Goal: Information Seeking & Learning: Learn about a topic

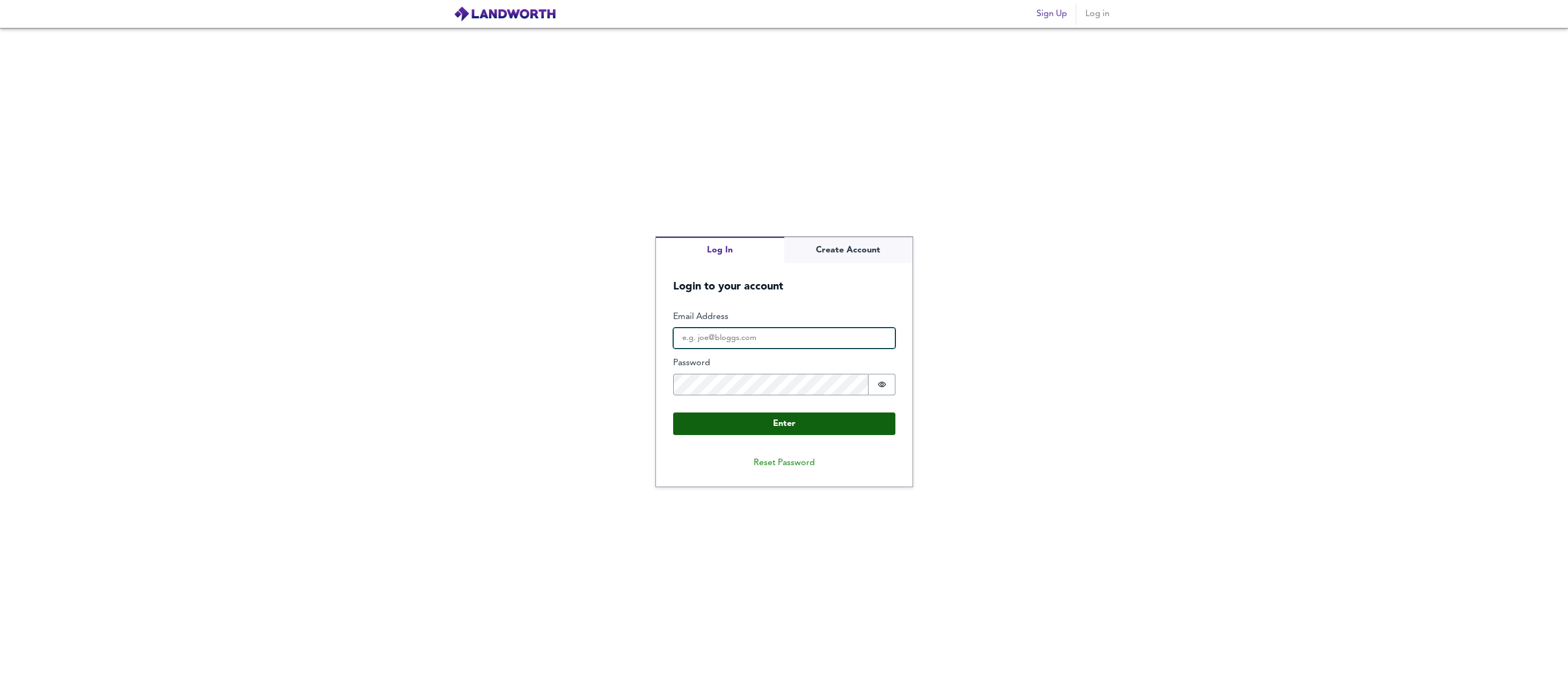
type input "[EMAIL_ADDRESS][DOMAIN_NAME]"
click at [747, 426] on button "Enter" at bounding box center [784, 423] width 222 height 23
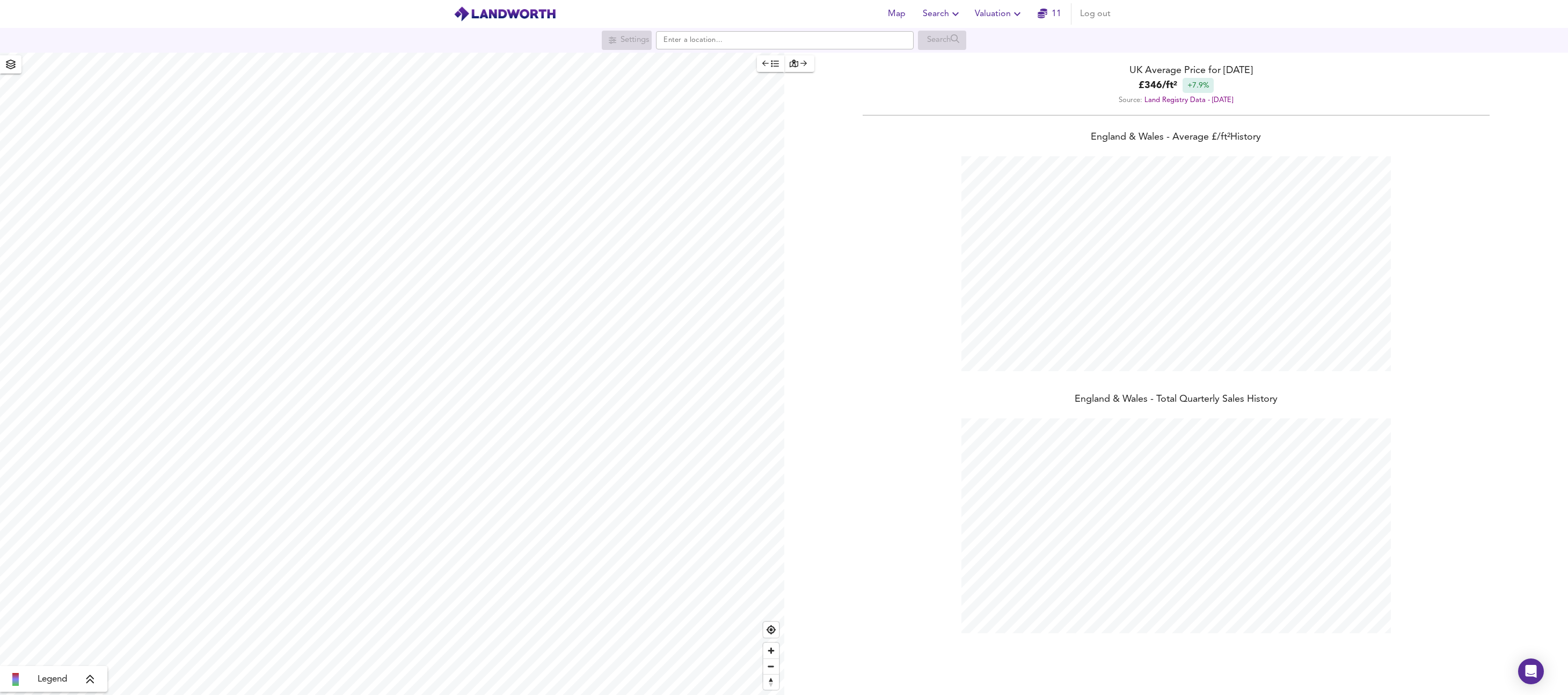
scroll to position [695, 1568]
click at [996, 14] on span "Valuation" at bounding box center [999, 14] width 49 height 15
click at [950, 10] on icon "button" at bounding box center [955, 13] width 13 height 13
click at [933, 84] on li "Favourite Searches" at bounding box center [942, 77] width 107 height 19
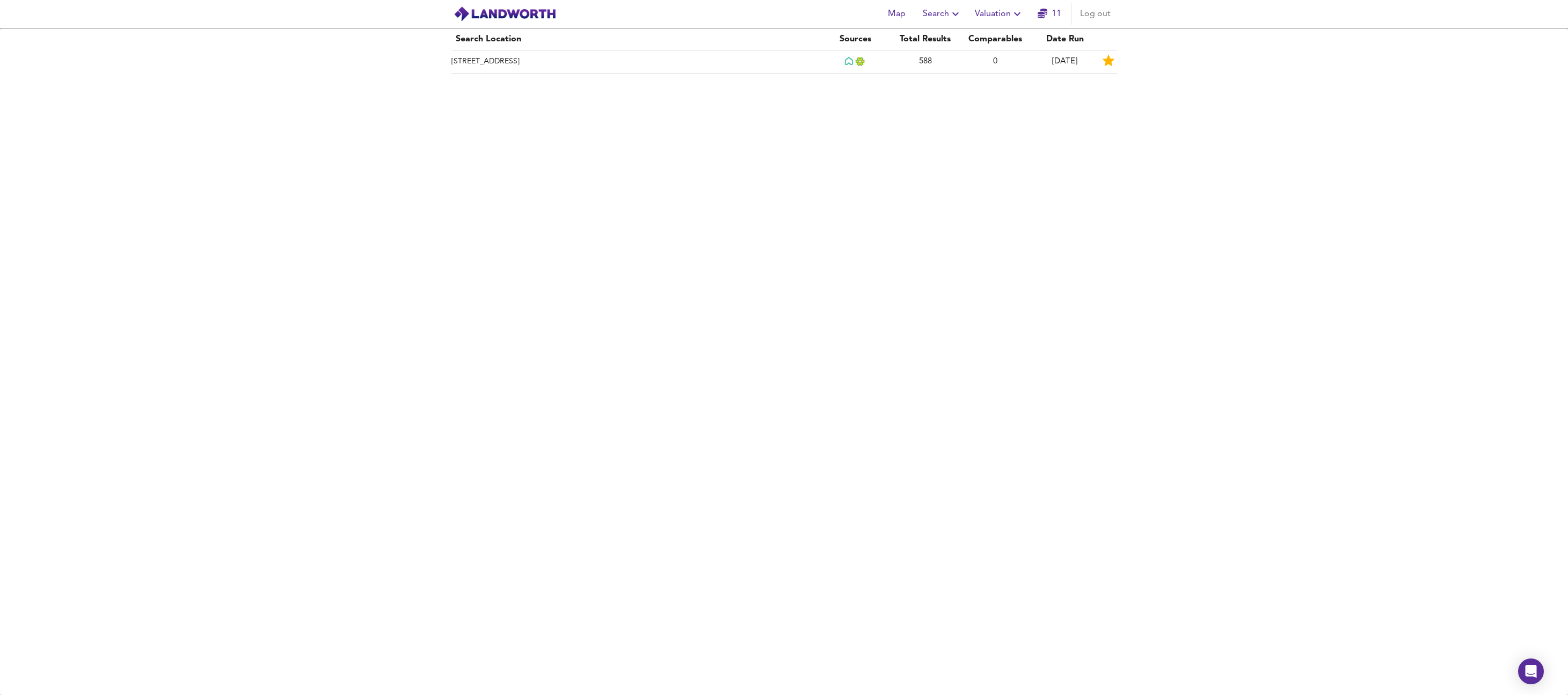
click at [937, 7] on span "Search" at bounding box center [942, 14] width 39 height 15
click at [939, 55] on li "Search History" at bounding box center [942, 58] width 107 height 19
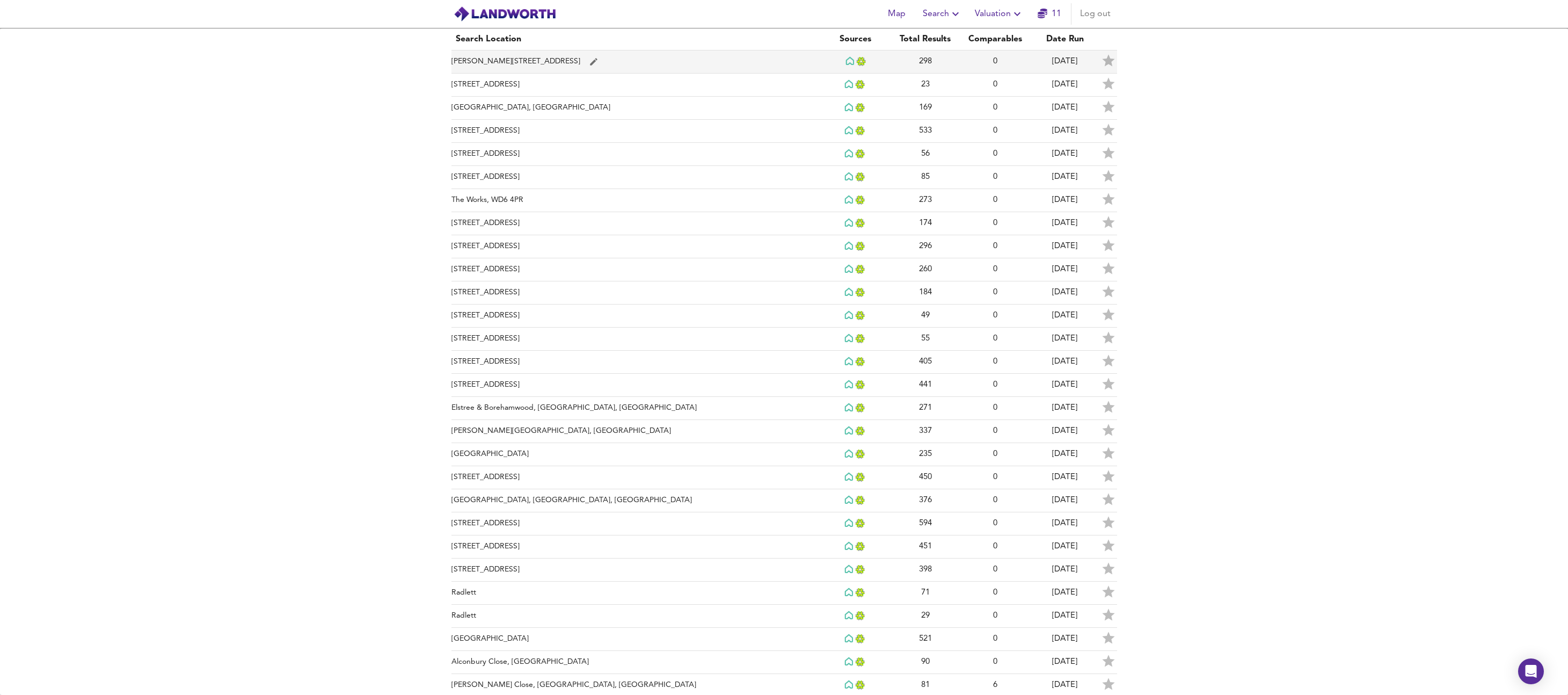
click at [487, 55] on td "[PERSON_NAME][STREET_ADDRESS]" at bounding box center [636, 62] width 369 height 23
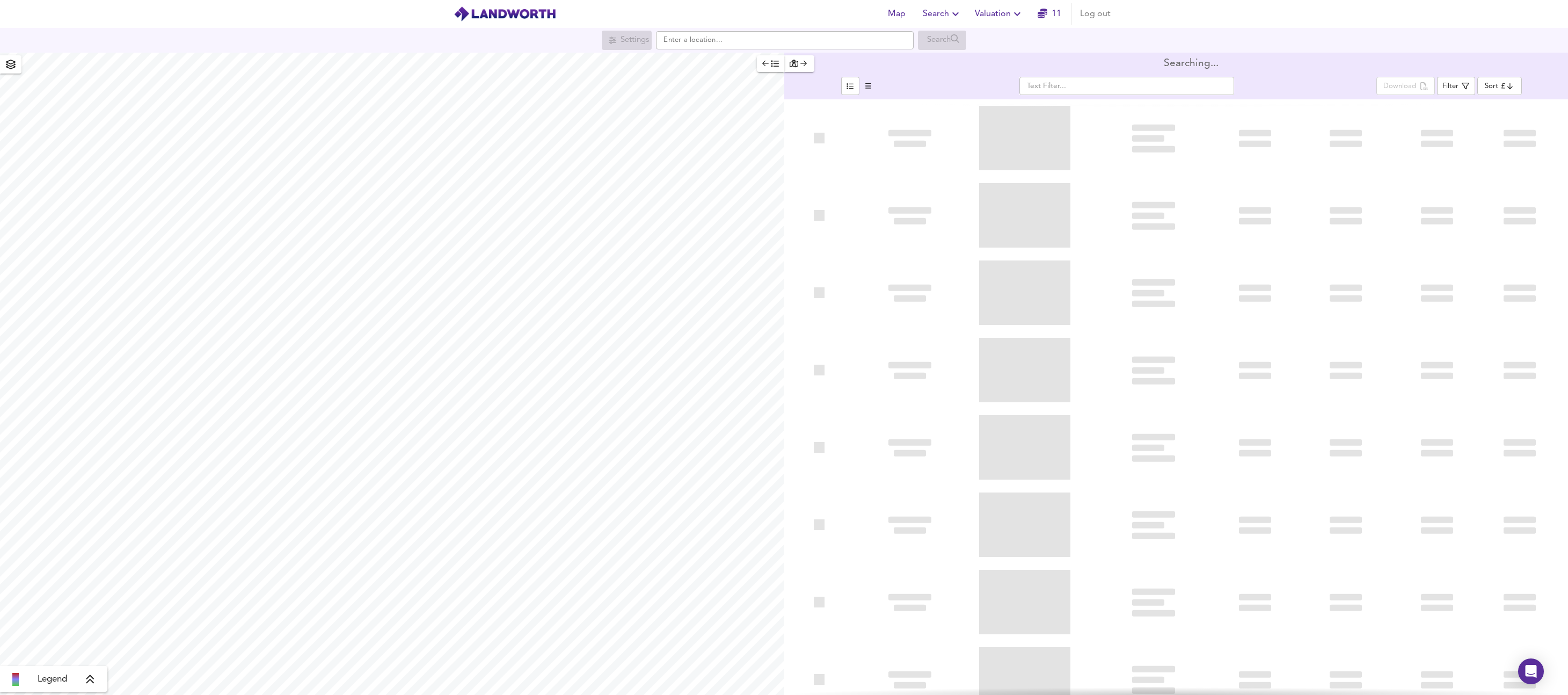
type input "bestdeal"
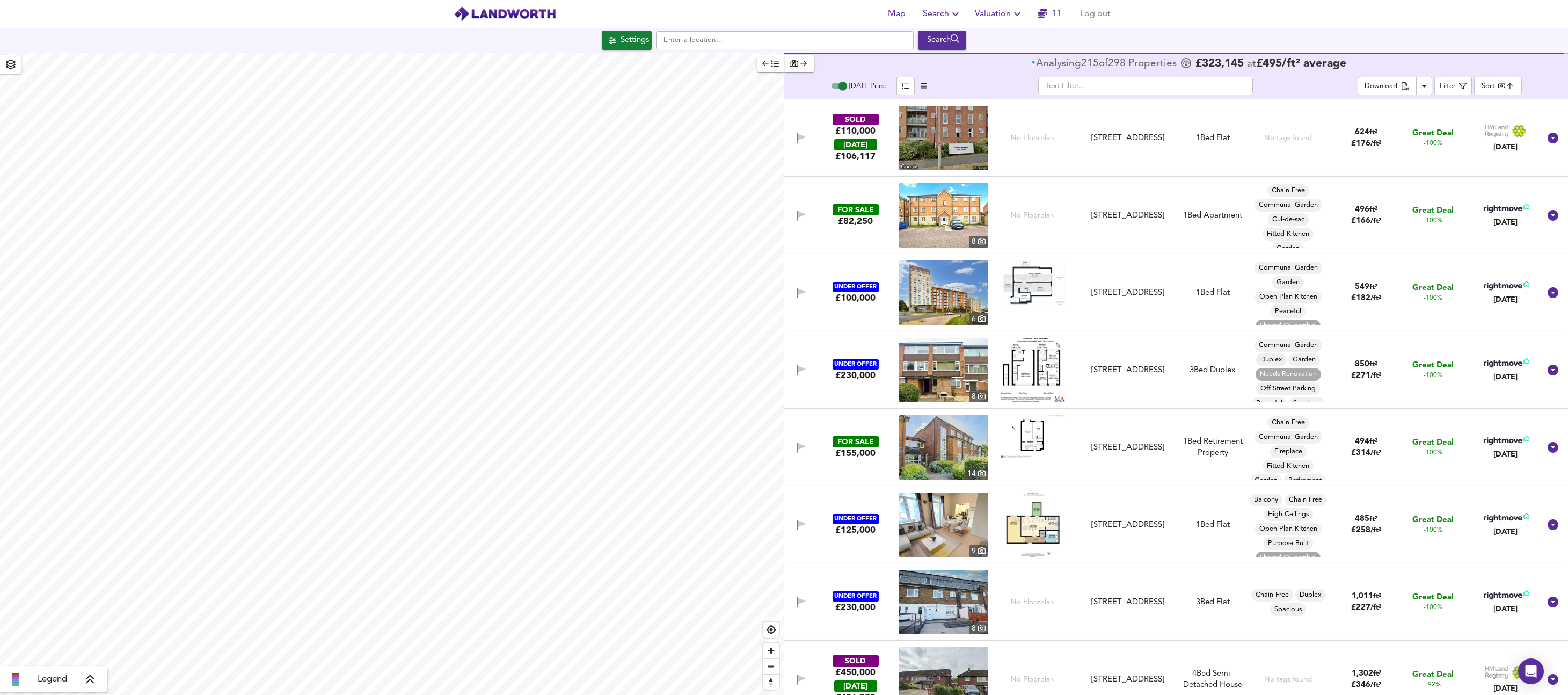
checkbox input "false"
checkbox input "true"
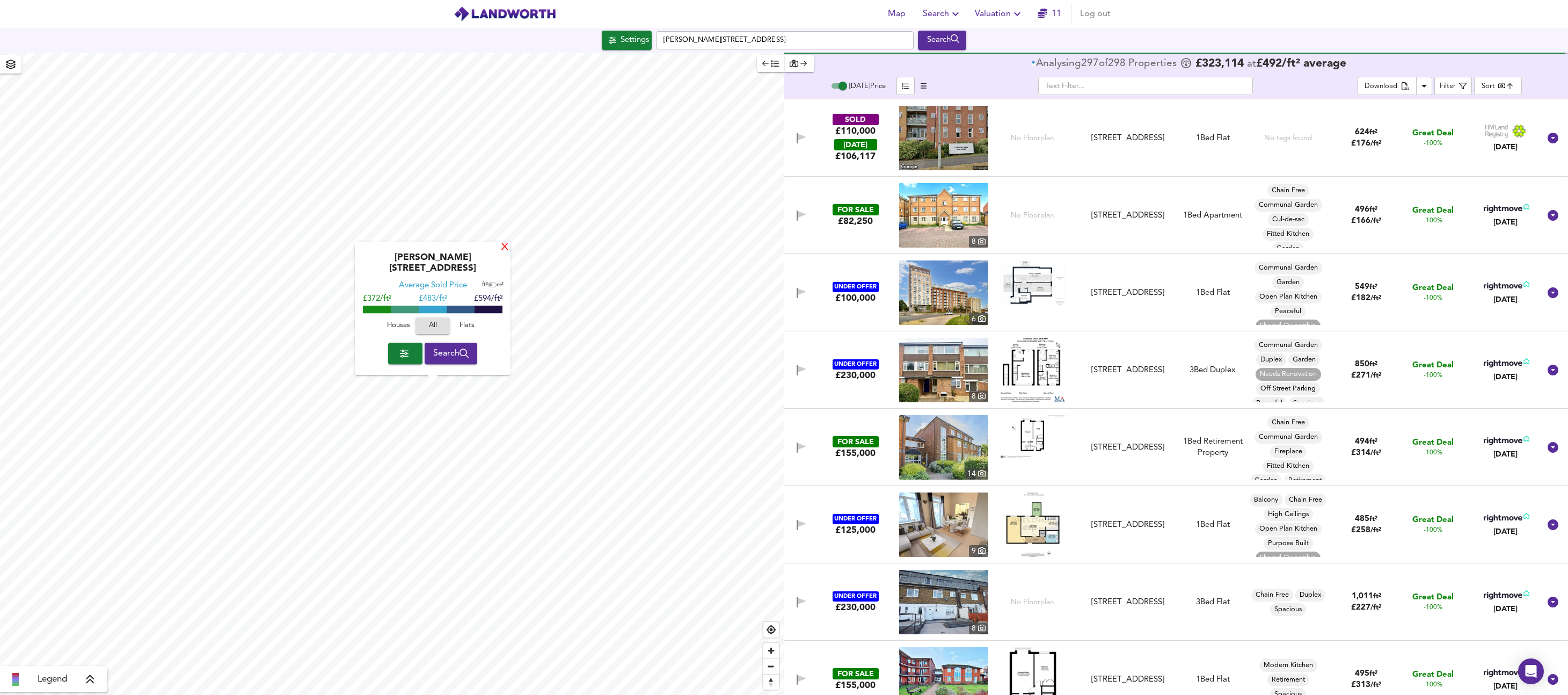
click at [503, 253] on div "X" at bounding box center [505, 248] width 9 height 10
type input "738"
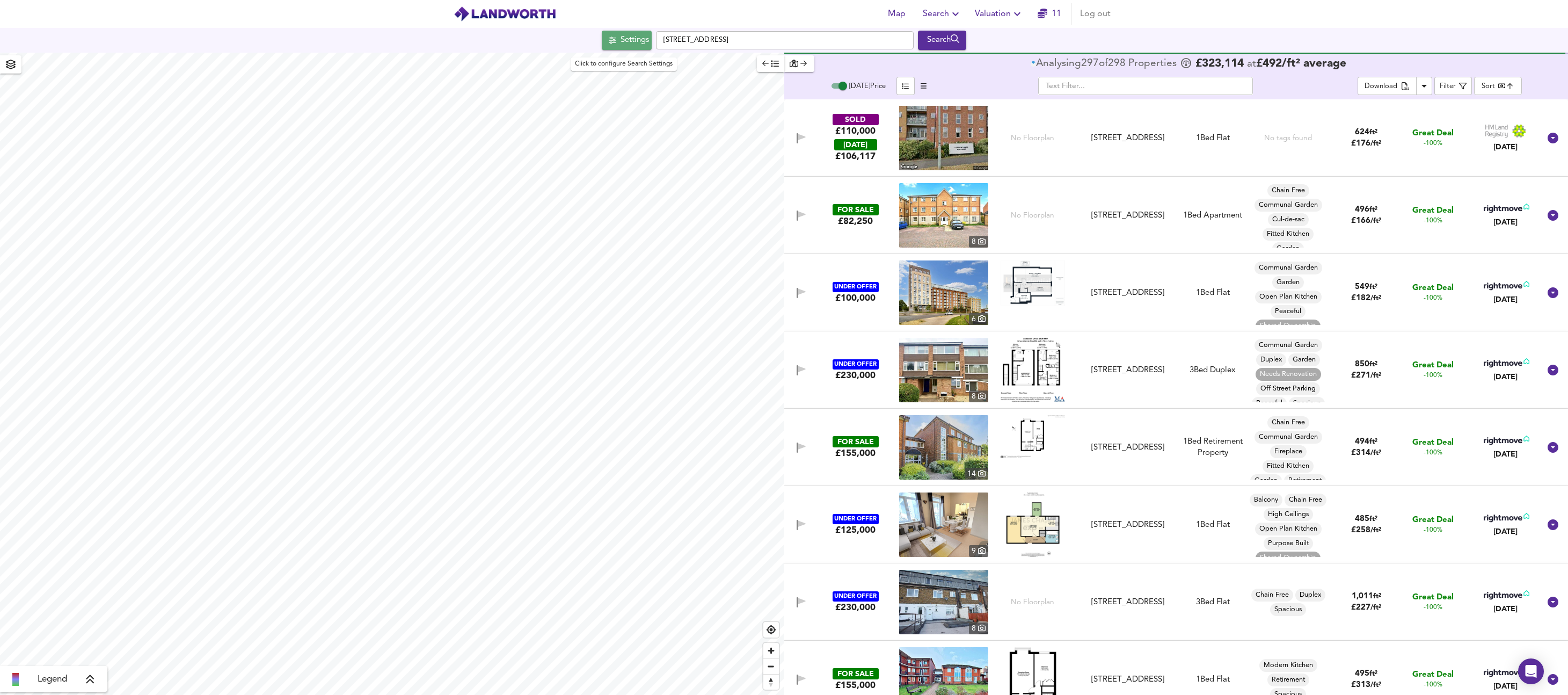
click at [622, 38] on div "Settings" at bounding box center [634, 40] width 29 height 14
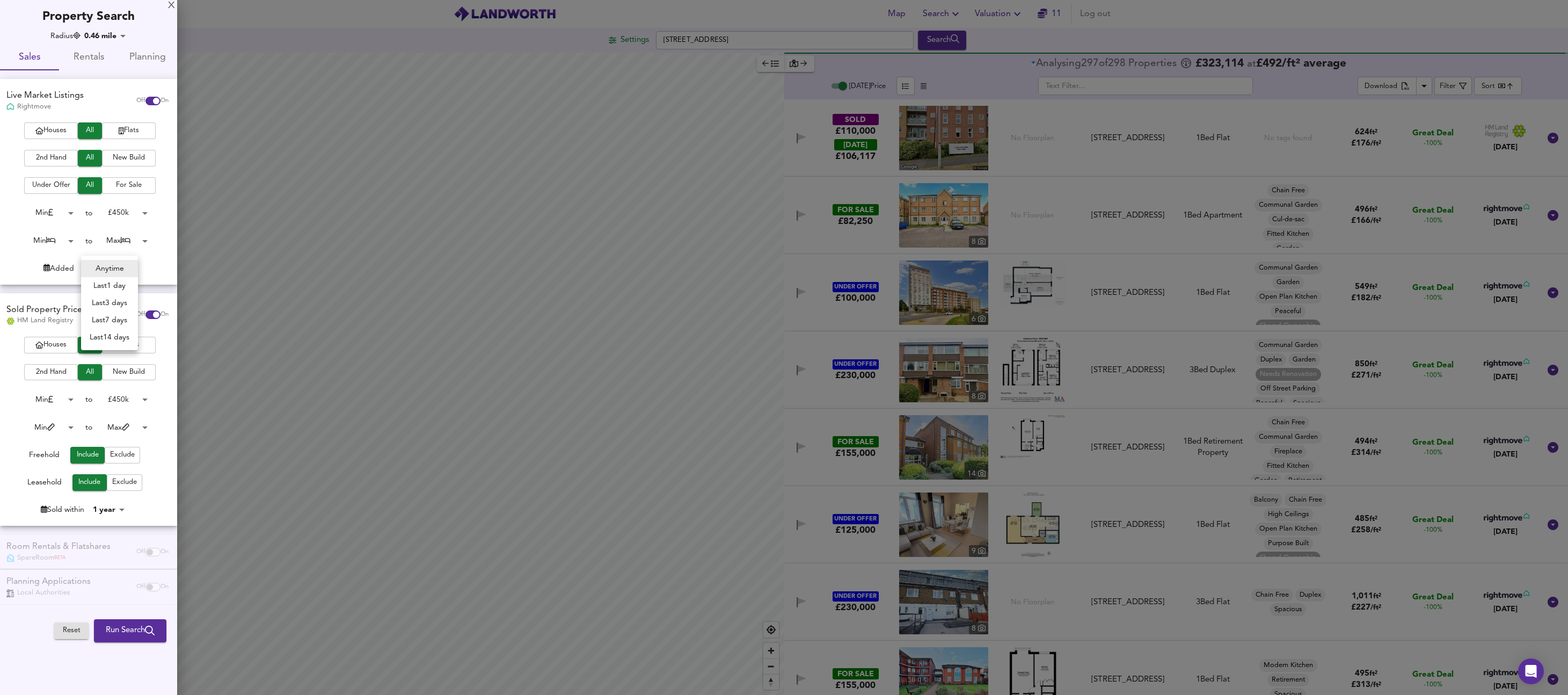
click at [119, 270] on body "Map Search Valuation 11 Log out Settings [GEOGRAPHIC_DATA] 2DG Search Legend An…" at bounding box center [784, 347] width 1568 height 695
click at [52, 267] on div at bounding box center [784, 347] width 1568 height 695
click at [113, 507] on body "Map Search Valuation 11 Log out Settings [GEOGRAPHIC_DATA] 2DG Search Legend An…" at bounding box center [784, 347] width 1568 height 695
click at [110, 559] on li "3 years" at bounding box center [117, 553] width 49 height 17
type input "36"
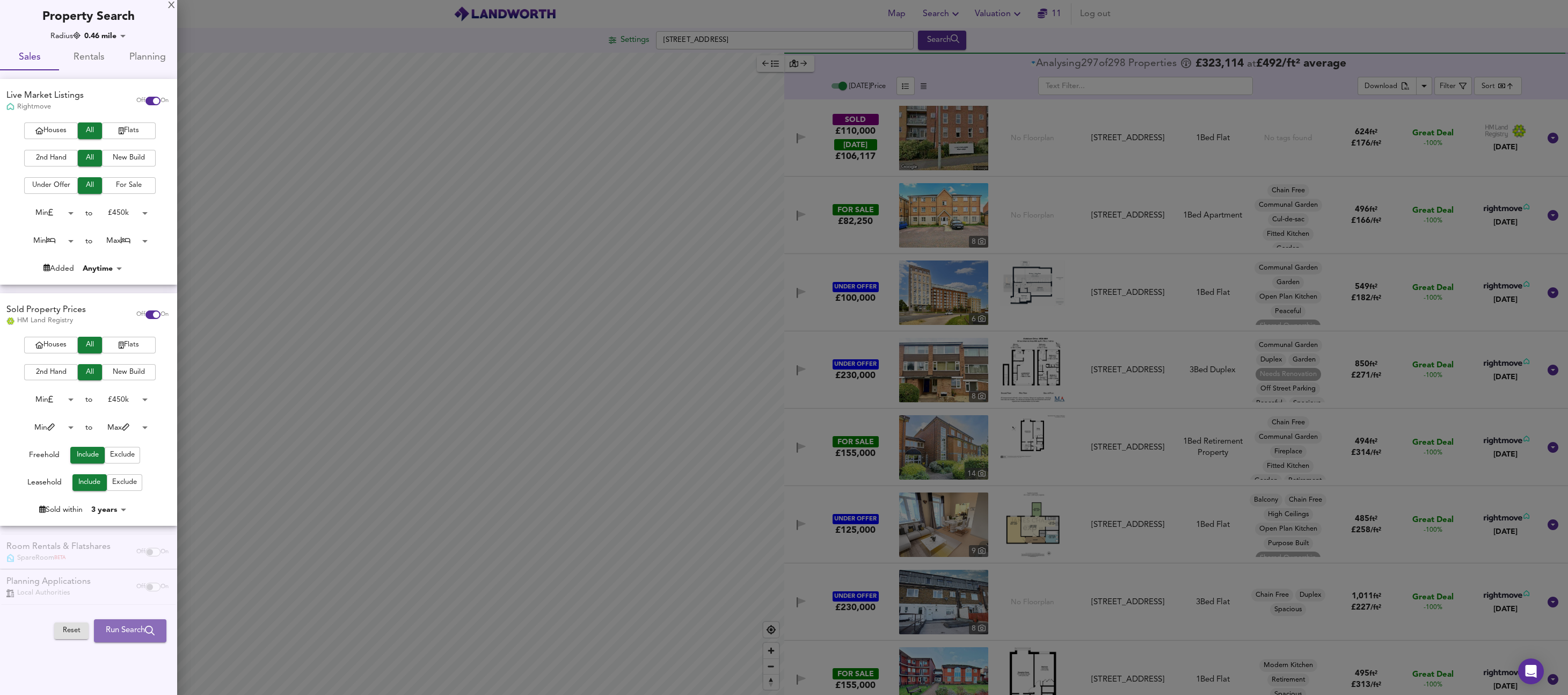
click at [123, 630] on span "Run Search" at bounding box center [130, 630] width 49 height 14
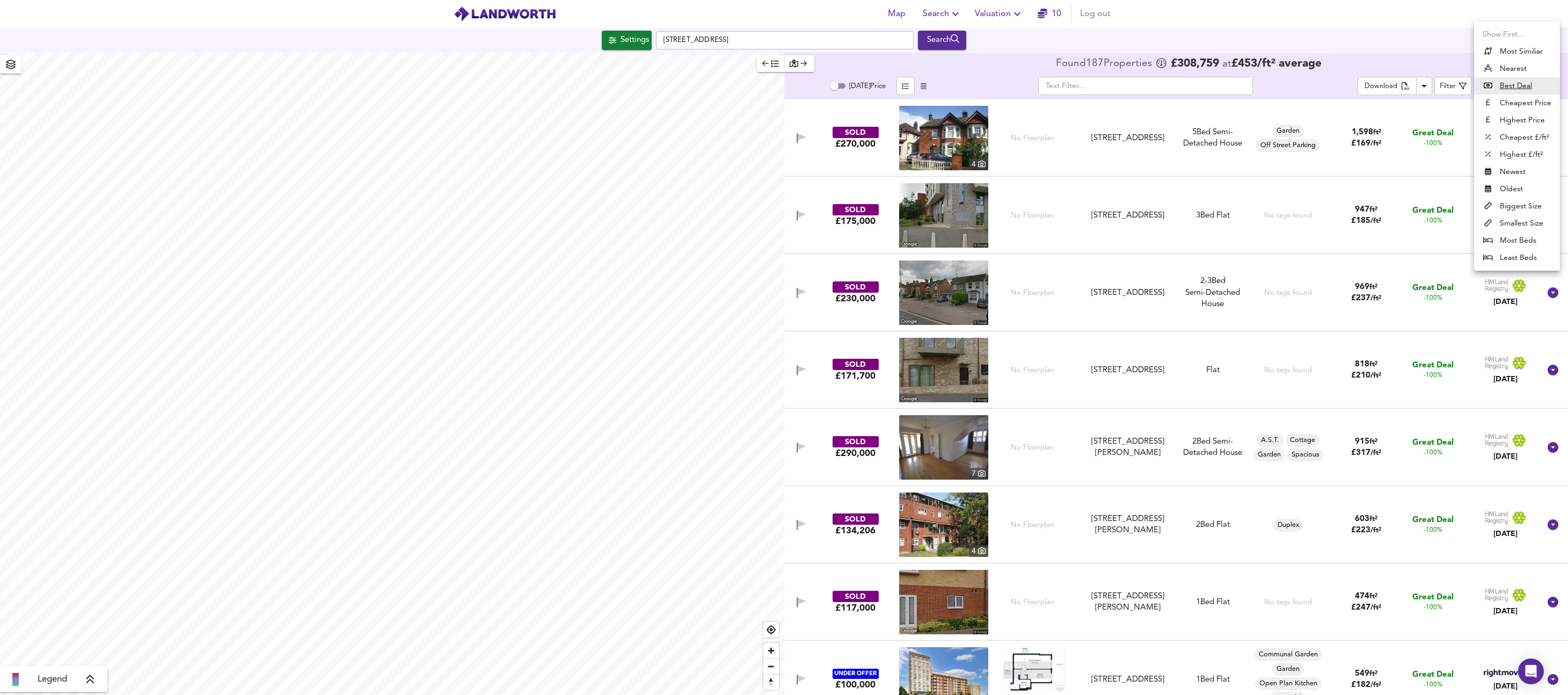
drag, startPoint x: 1494, startPoint y: 88, endPoint x: 1230, endPoint y: 29, distance: 270.5
click at [1230, 29] on body "Map Search Valuation 10 Log out Settings [GEOGRAPHIC_DATA] Search Legend Found …" at bounding box center [784, 347] width 1568 height 695
click at [1272, 36] on div at bounding box center [784, 347] width 1568 height 695
click at [1497, 85] on body "Map Search Valuation 10 Log out Settings [GEOGRAPHIC_DATA] Search Legend Found …" at bounding box center [784, 347] width 1568 height 695
click at [1511, 172] on li "Newest" at bounding box center [1517, 172] width 86 height 17
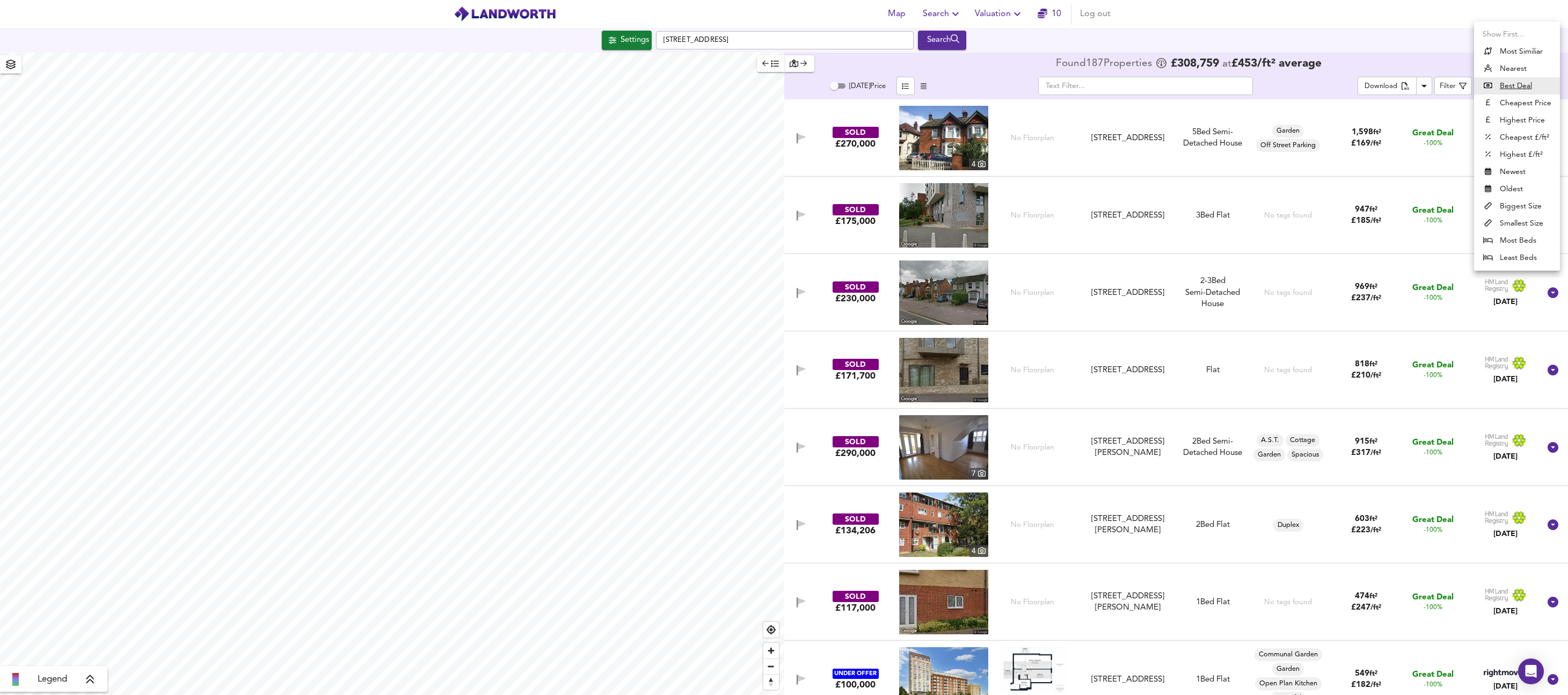
type input "newest"
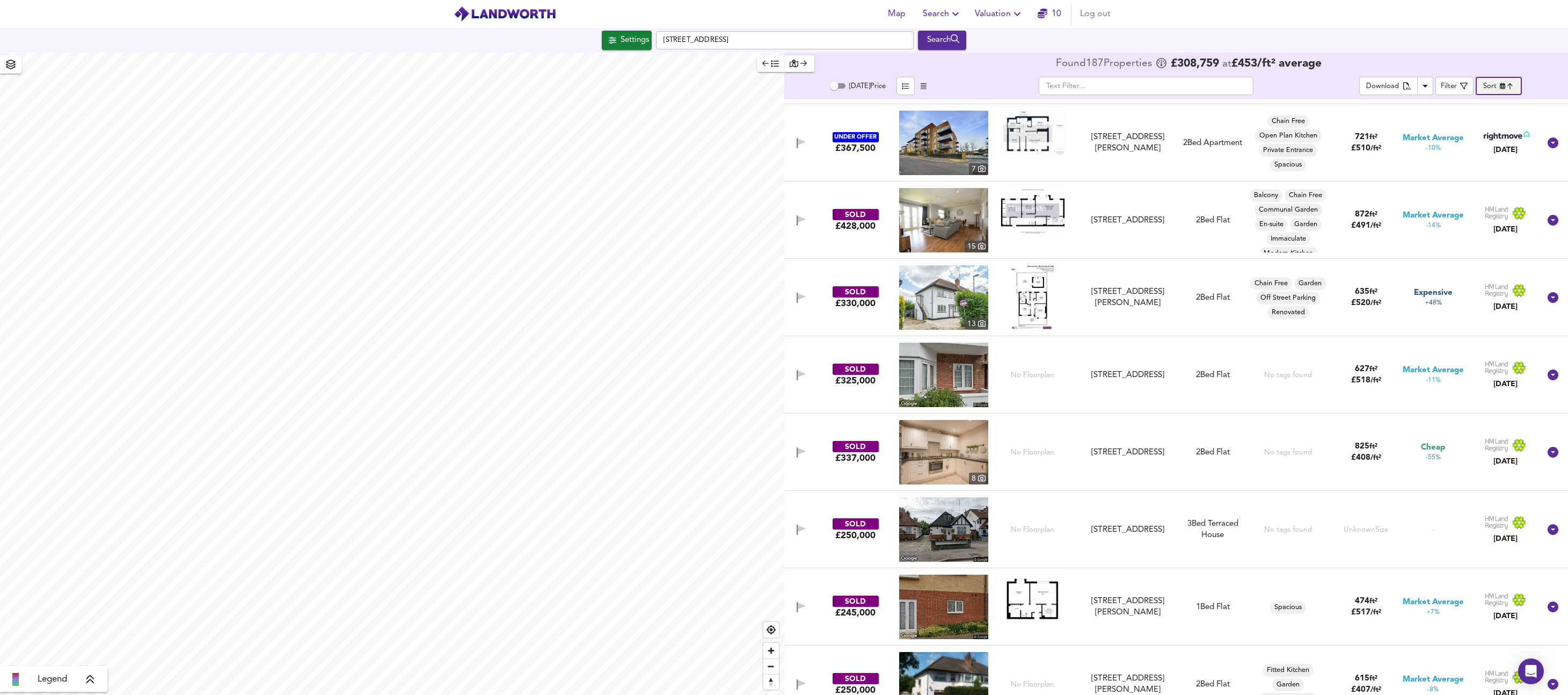
scroll to position [6956, 0]
click at [964, 379] on img at bounding box center [943, 376] width 89 height 65
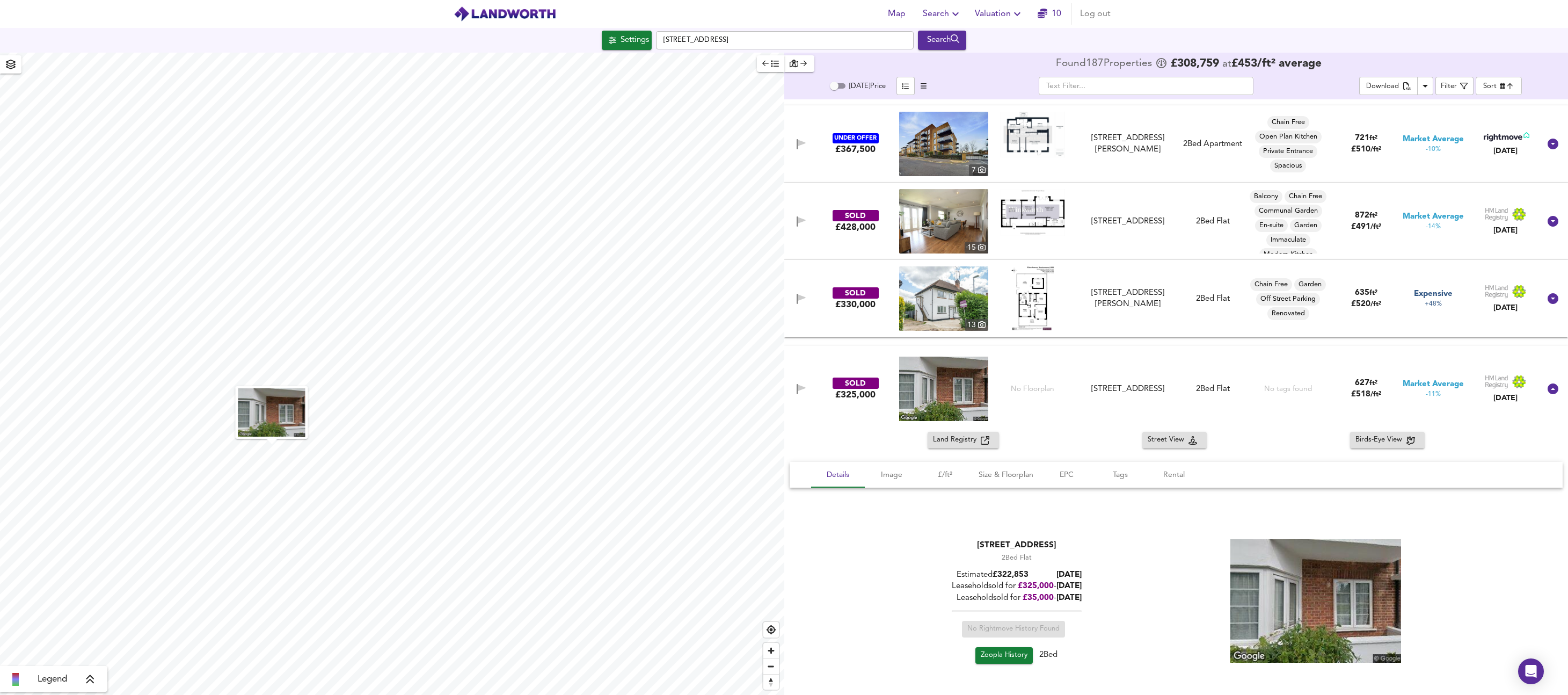
scroll to position [6956, 0]
drag, startPoint x: 891, startPoint y: 471, endPoint x: 1016, endPoint y: 457, distance: 125.8
click at [1016, 457] on div "Land Registry Street View Birds-Eye View Details Image £/ft² Size & Floorplan E…" at bounding box center [1176, 576] width 784 height 290
click at [1016, 659] on span "Zoopla History" at bounding box center [1004, 655] width 47 height 12
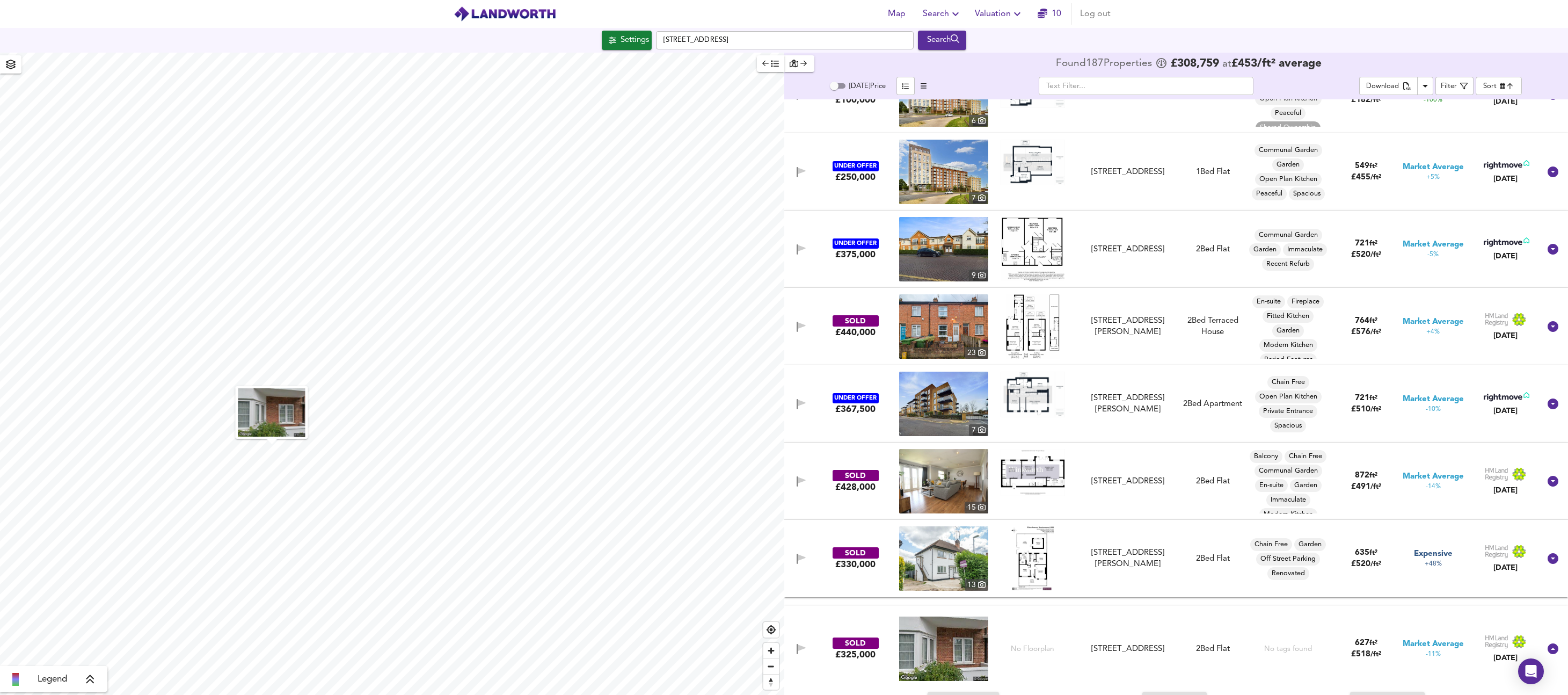
scroll to position [6695, 0]
click at [971, 243] on img at bounding box center [943, 250] width 89 height 65
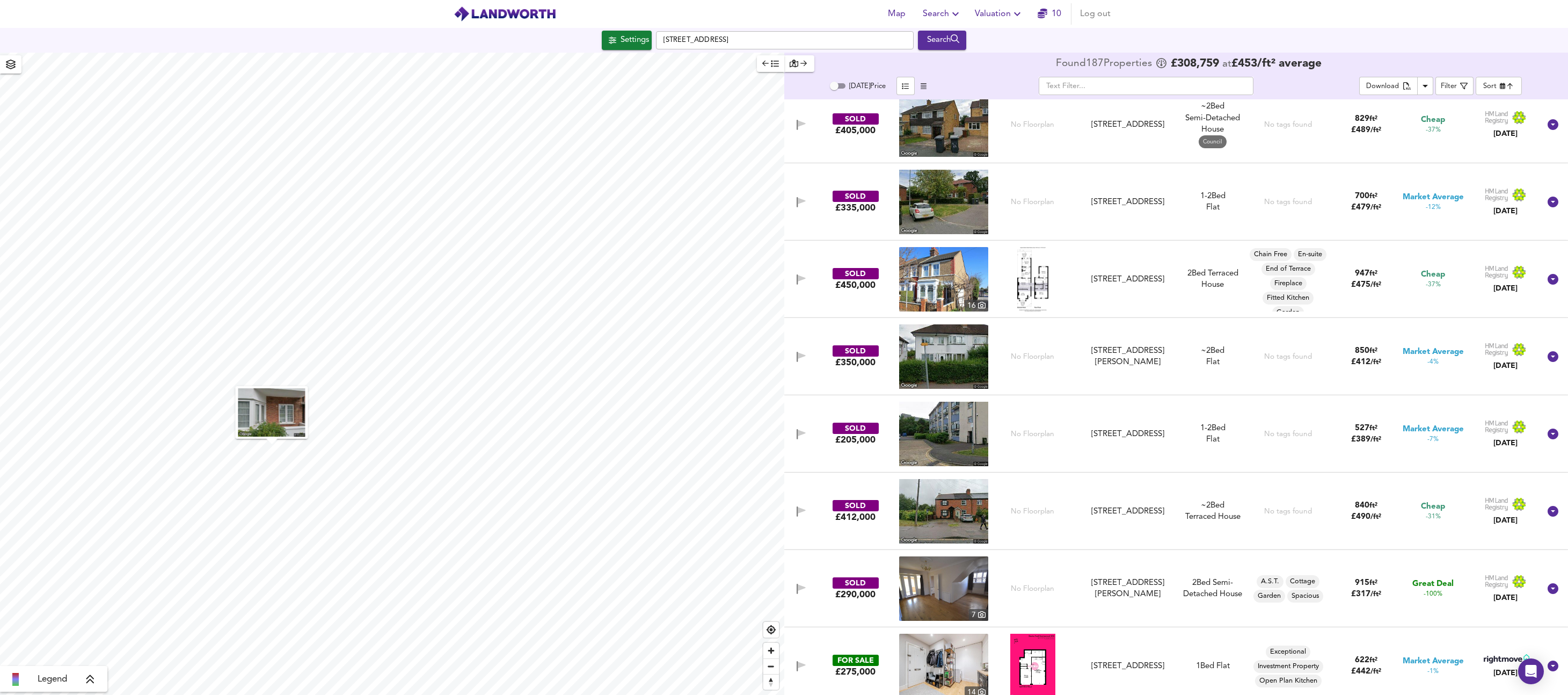
scroll to position [5819, 0]
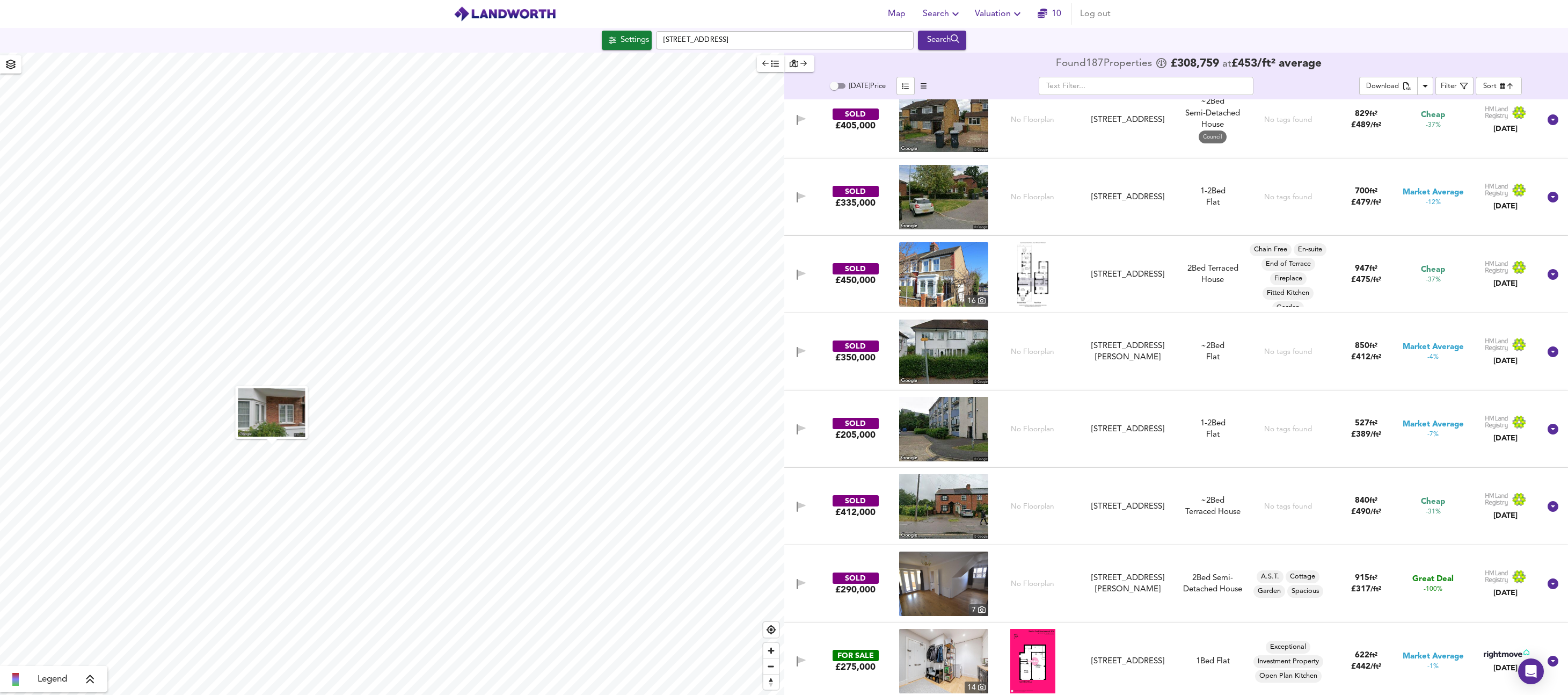
click at [958, 361] on img at bounding box center [943, 352] width 89 height 65
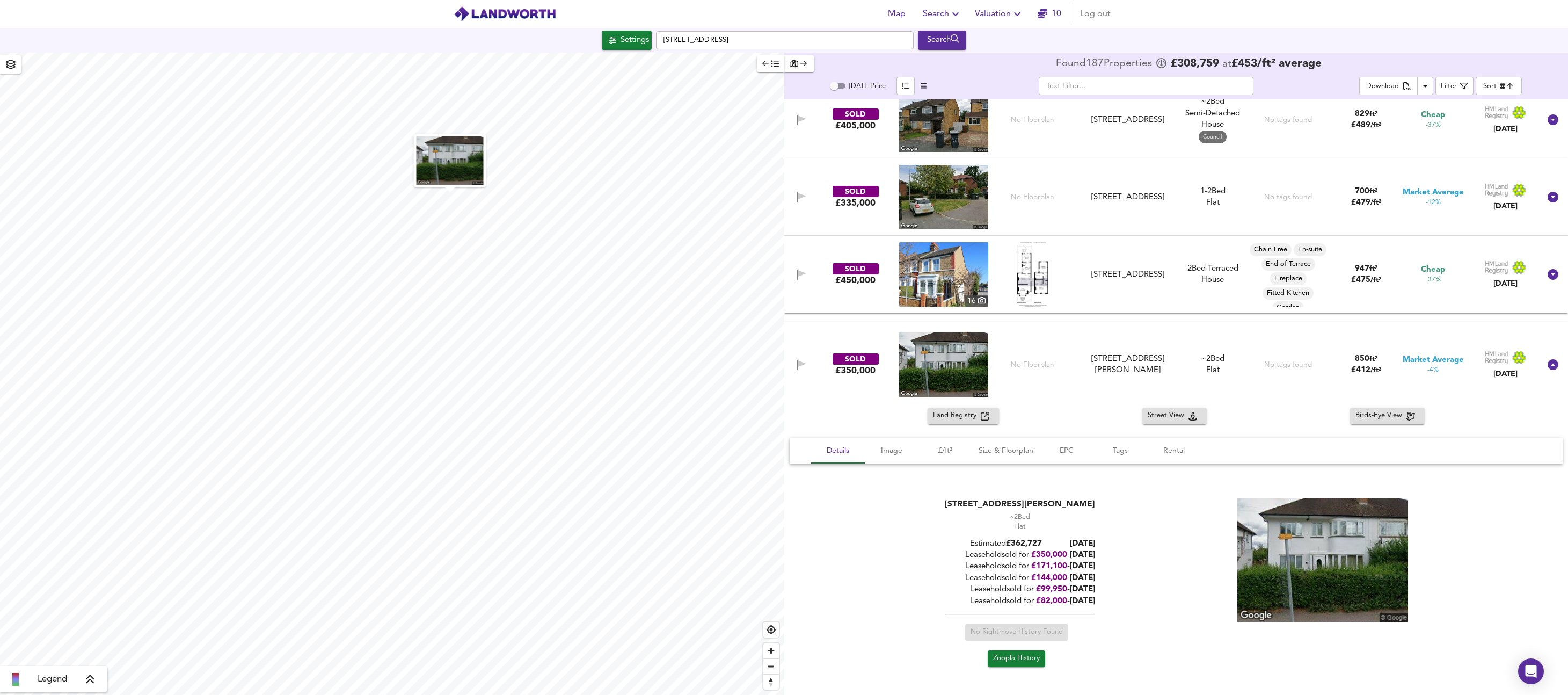
click at [1014, 655] on span "Zoopla History" at bounding box center [1016, 658] width 47 height 12
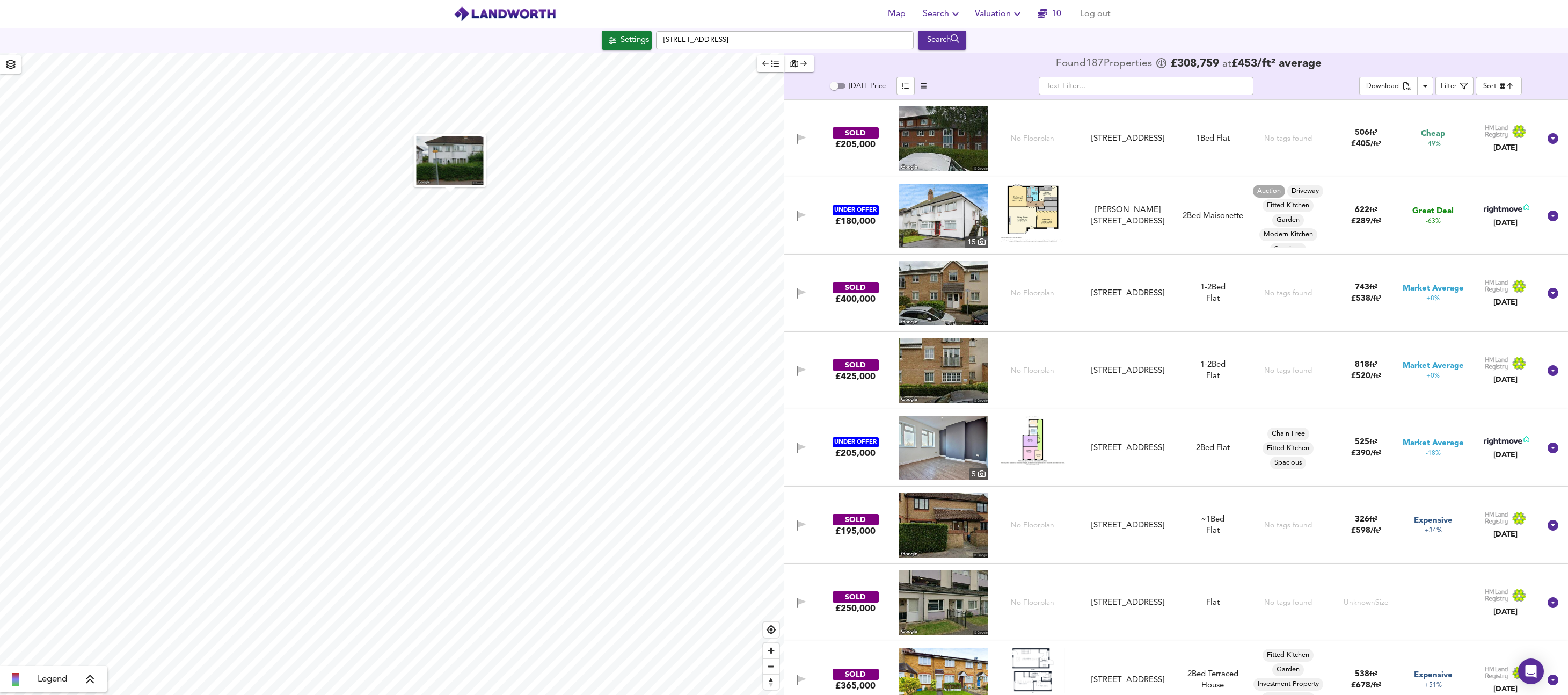
scroll to position [5104, 0]
click at [943, 278] on img at bounding box center [943, 294] width 89 height 65
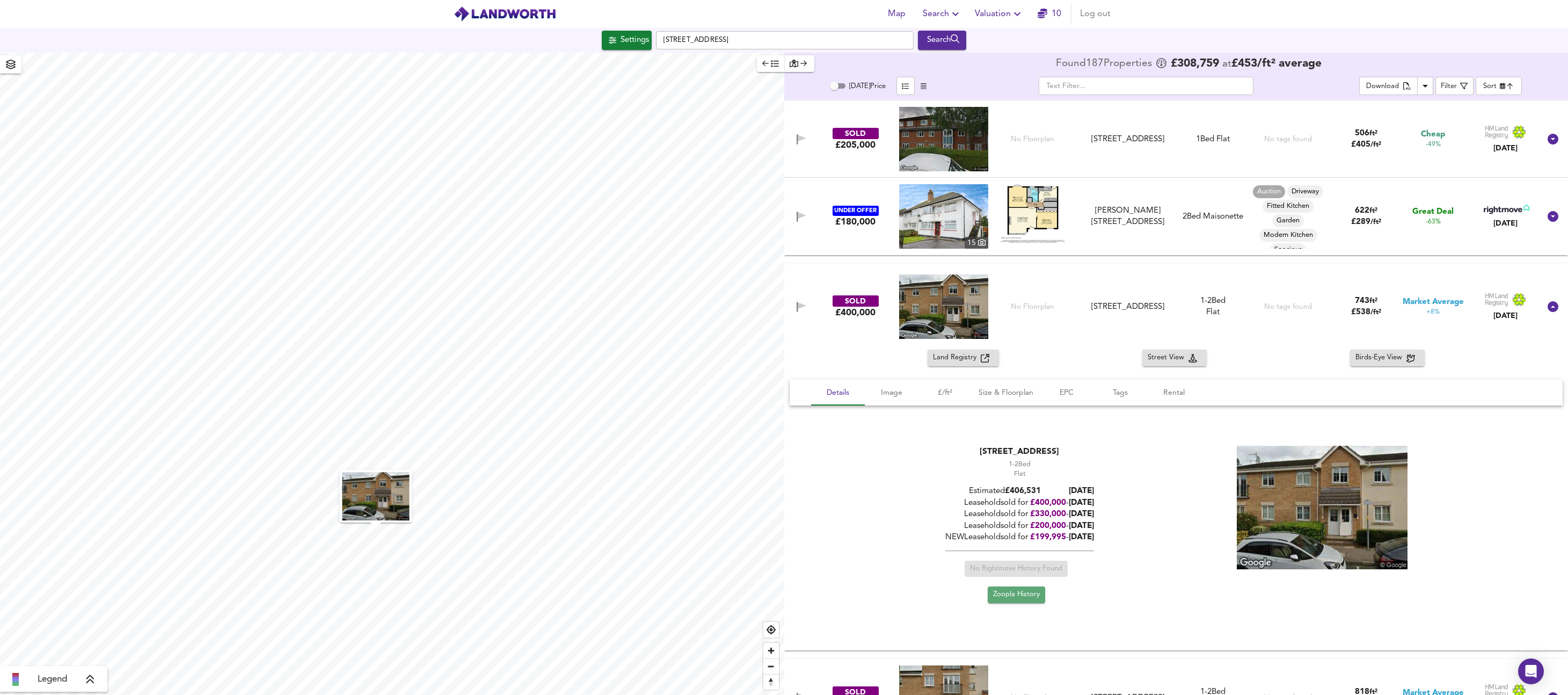
click at [1009, 592] on span "Zoopla History" at bounding box center [1016, 595] width 47 height 12
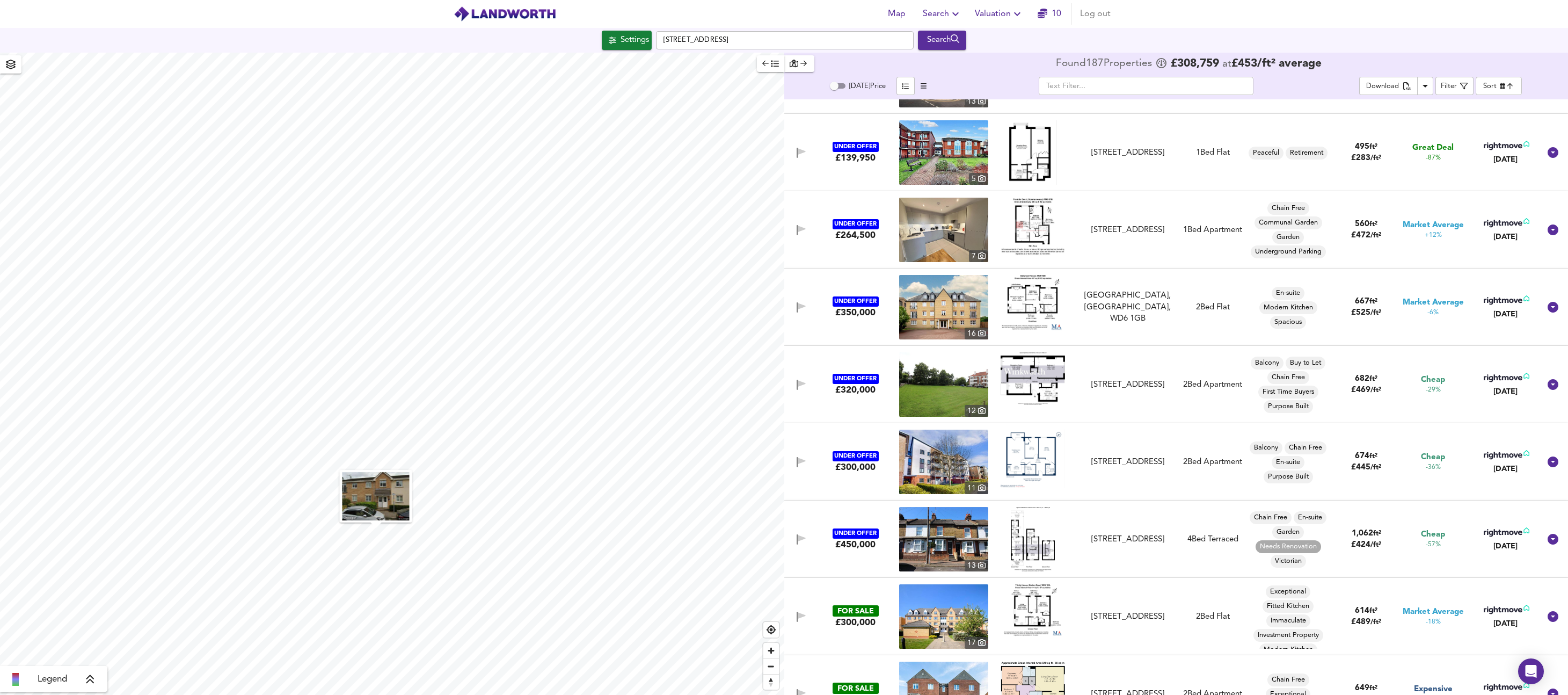
scroll to position [3073, 0]
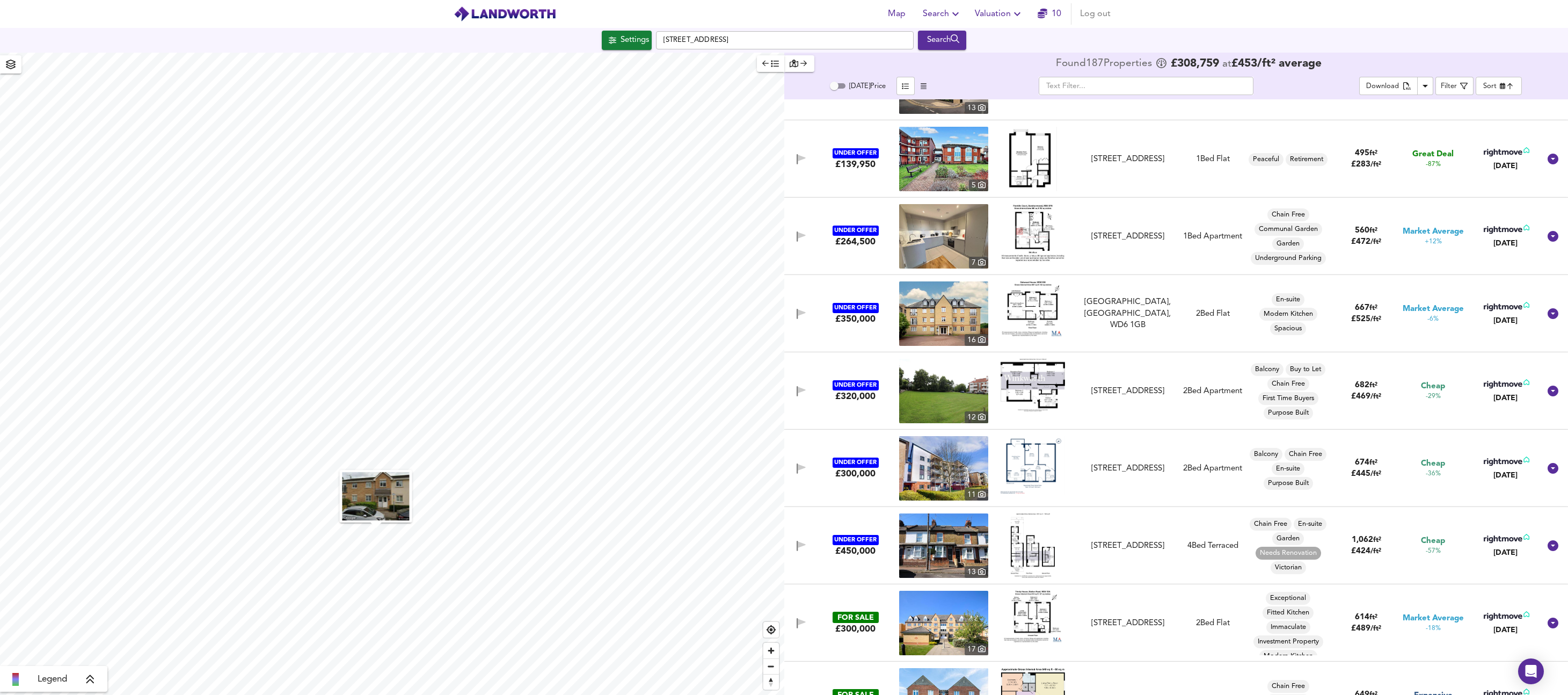
click at [953, 375] on img at bounding box center [943, 391] width 89 height 65
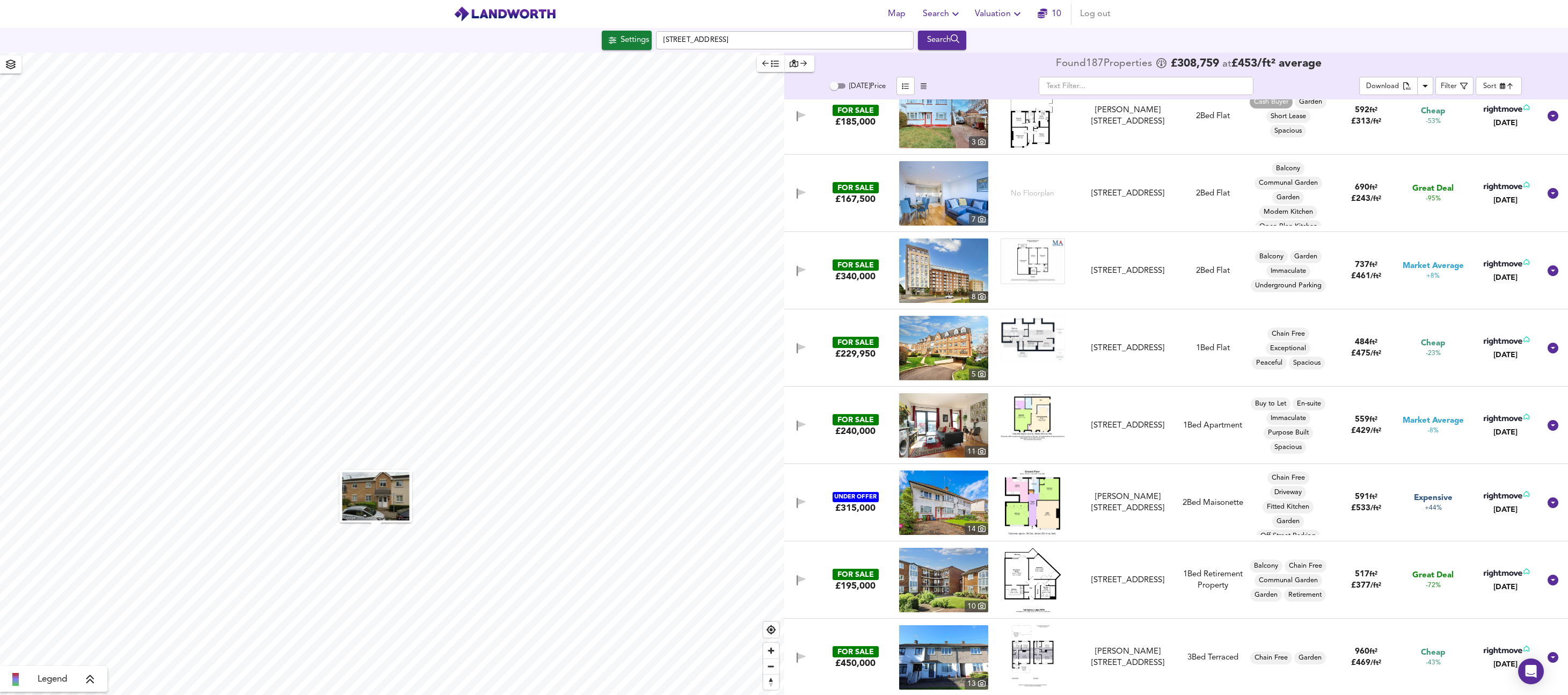
scroll to position [0, 0]
